Goal: Task Accomplishment & Management: Manage account settings

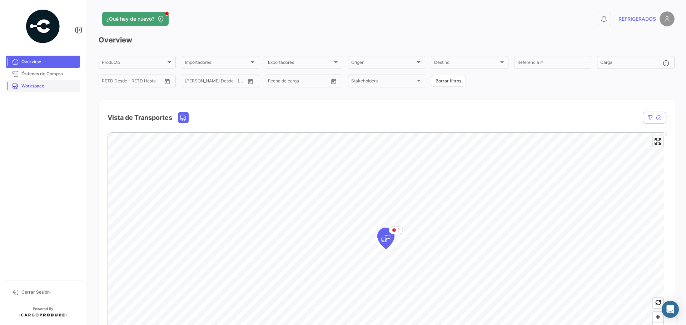
click at [56, 91] on link "Workspace" at bounding box center [43, 86] width 74 height 12
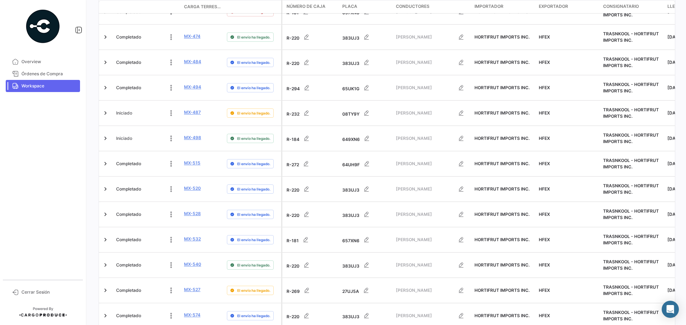
scroll to position [308, 0]
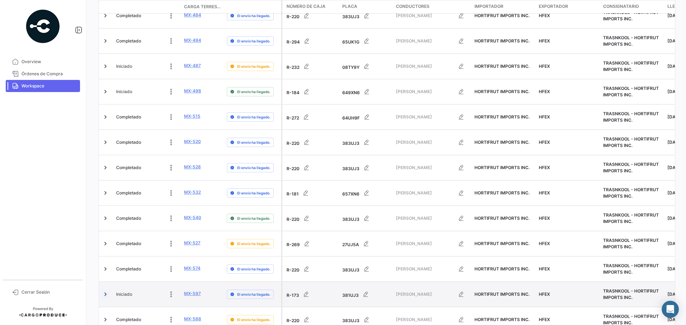
click at [106, 291] on link at bounding box center [105, 294] width 7 height 7
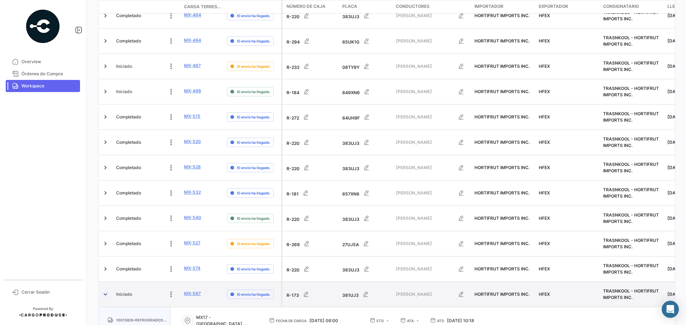
click at [106, 291] on link at bounding box center [105, 294] width 7 height 7
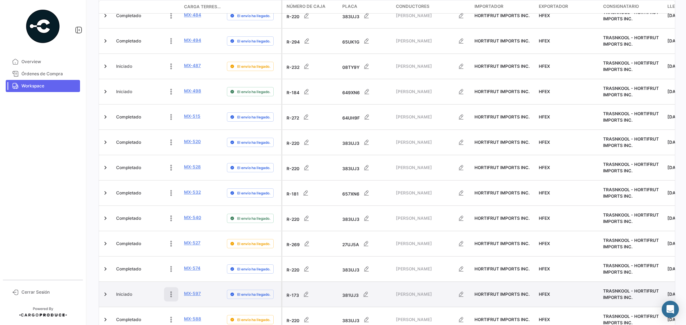
click at [169, 291] on icon at bounding box center [171, 294] width 7 height 7
click at [41, 297] on link "Cerrar Sesión" at bounding box center [43, 293] width 74 height 12
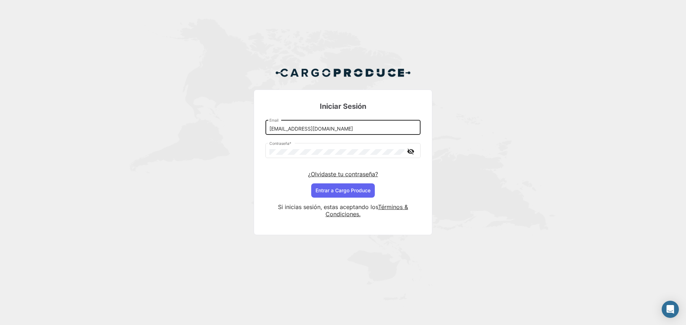
click at [345, 128] on input "[EMAIL_ADDRESS][DOMAIN_NAME]" at bounding box center [343, 129] width 148 height 6
type input "[EMAIL_ADDRESS][DOMAIN_NAME]"
click at [359, 198] on div "Si inicias sesión, estas aceptando los Términos & Condiciones." at bounding box center [342, 211] width 155 height 26
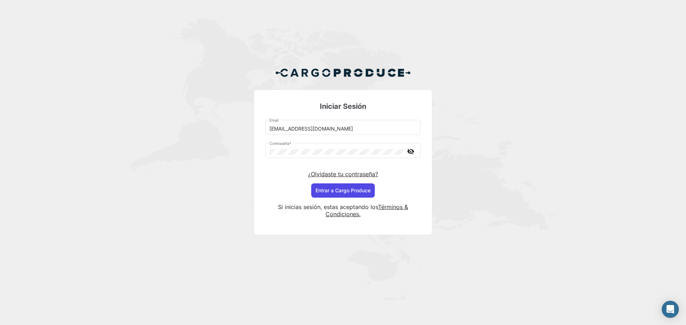
click at [359, 194] on button "Entrar a Cargo Produce" at bounding box center [343, 191] width 64 height 14
